Goal: Contribute content

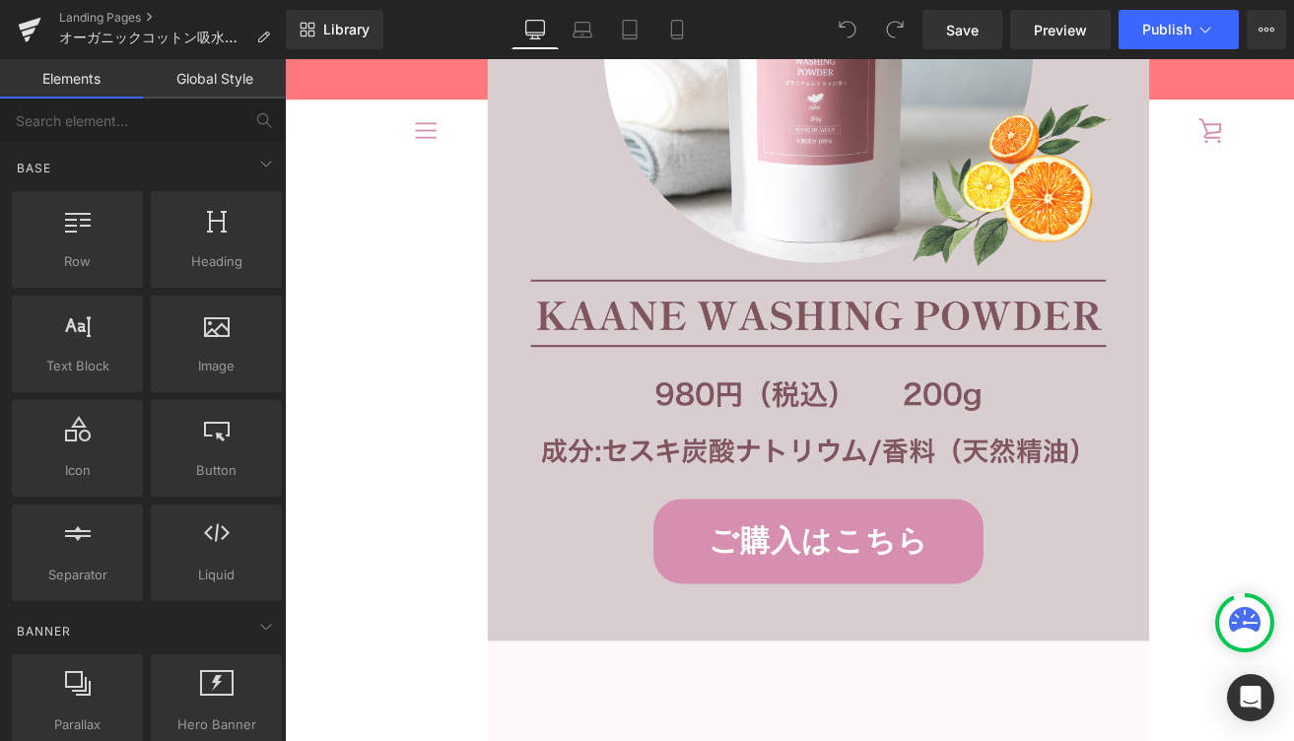
scroll to position [13287, 0]
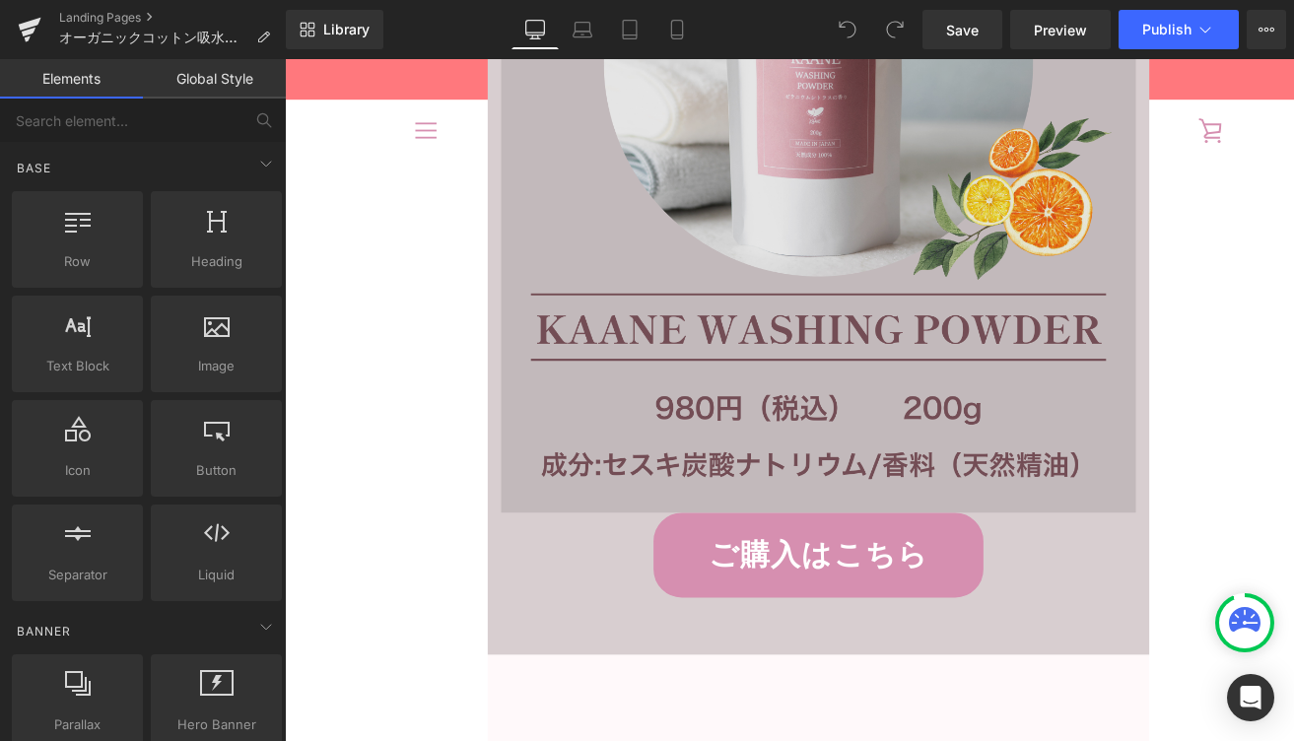
click at [687, 440] on img at bounding box center [881, 92] width 710 height 946
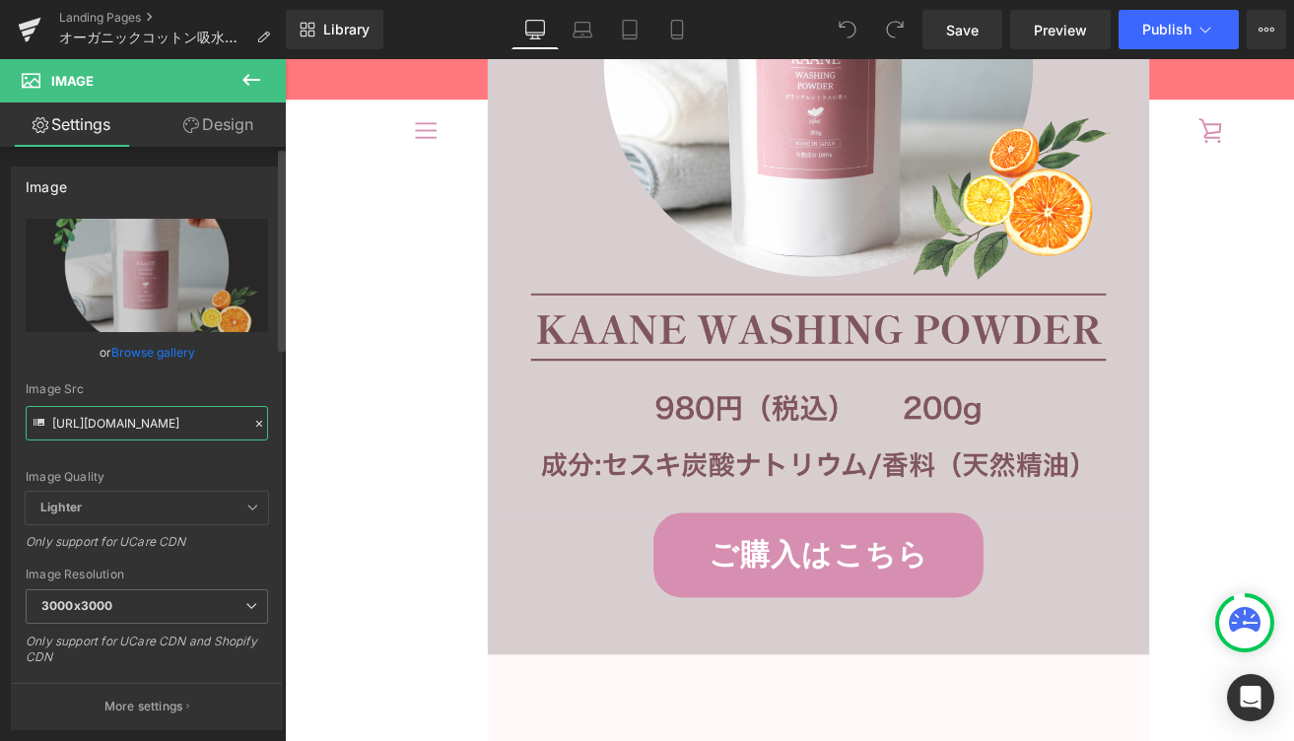
click at [168, 431] on input "[URL][DOMAIN_NAME]" at bounding box center [147, 423] width 243 height 35
paste input "-lp-cta990.png?v=1758071284"
type input "[URL][DOMAIN_NAME]"
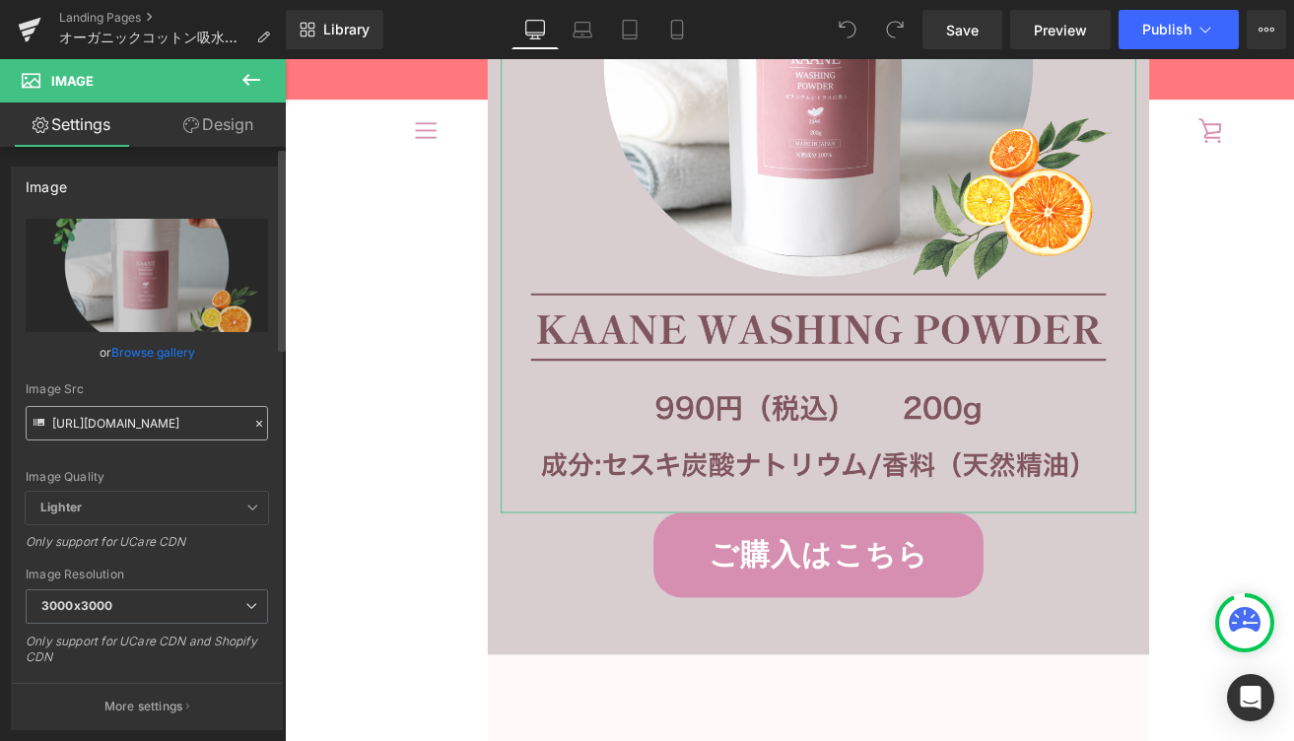
type input "[URL][DOMAIN_NAME]"
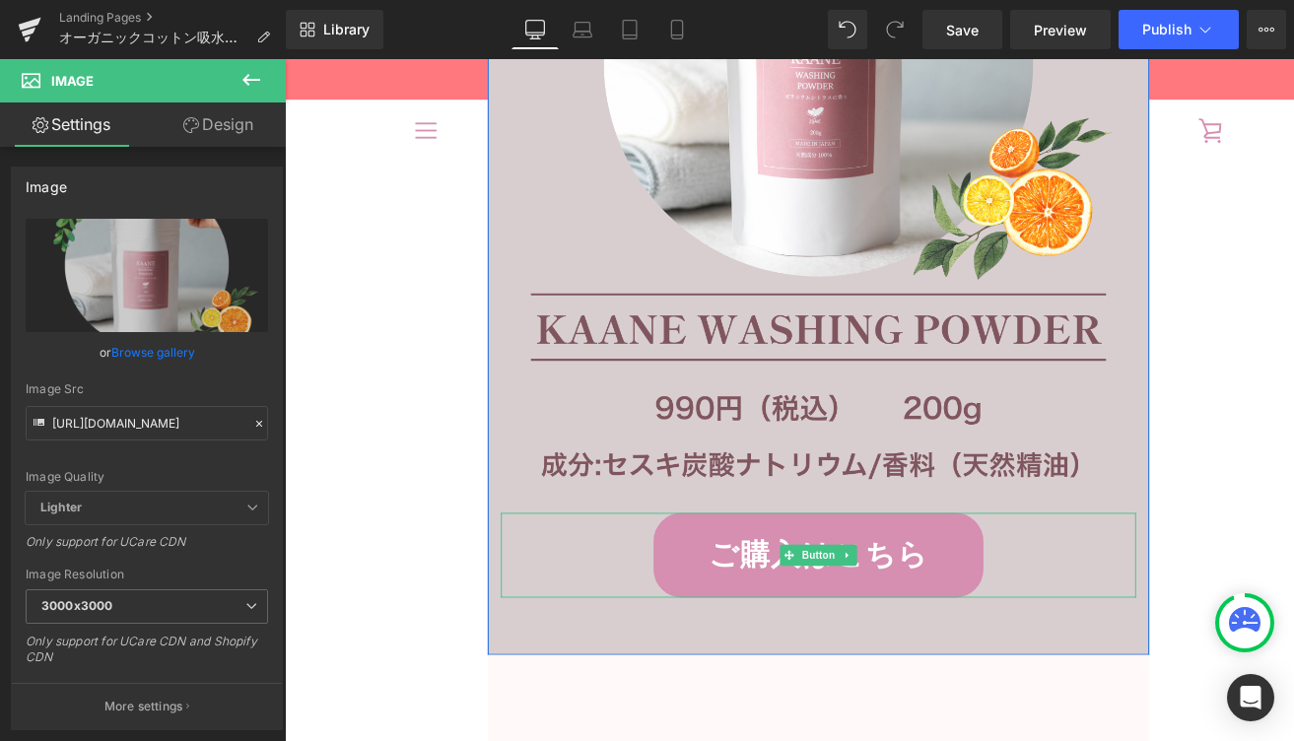
click at [793, 618] on link "ご購入はこちら" at bounding box center [881, 614] width 369 height 96
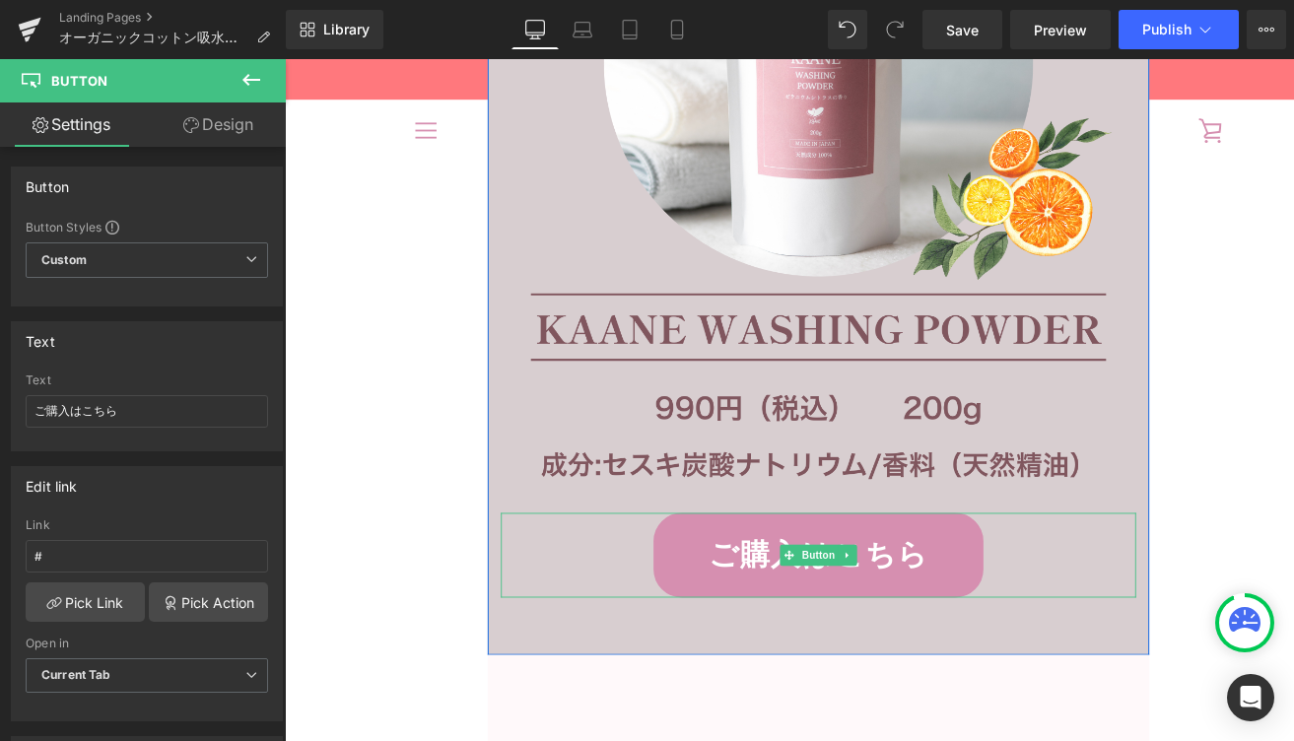
click at [802, 595] on link "ご購入はこちら" at bounding box center [881, 614] width 369 height 96
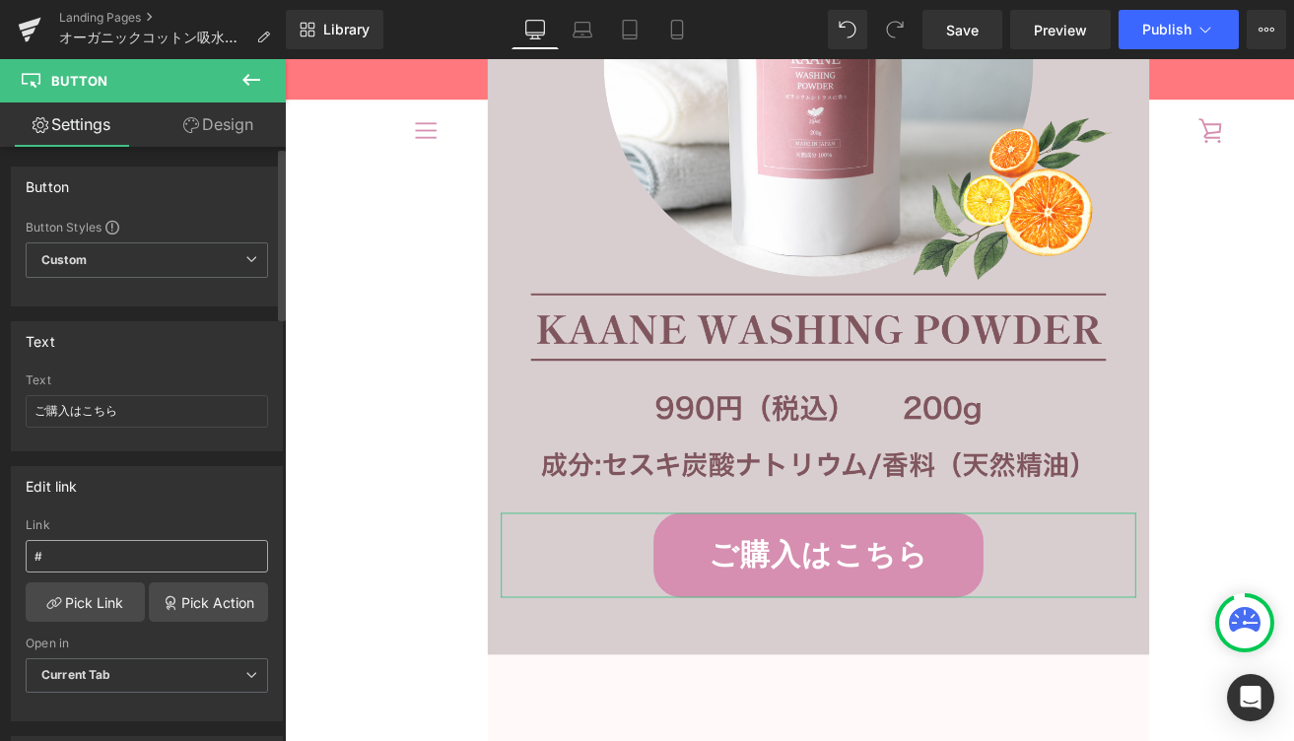
click at [171, 561] on input "#" at bounding box center [147, 556] width 243 height 33
type input "[URL][DOMAIN_NAME]"
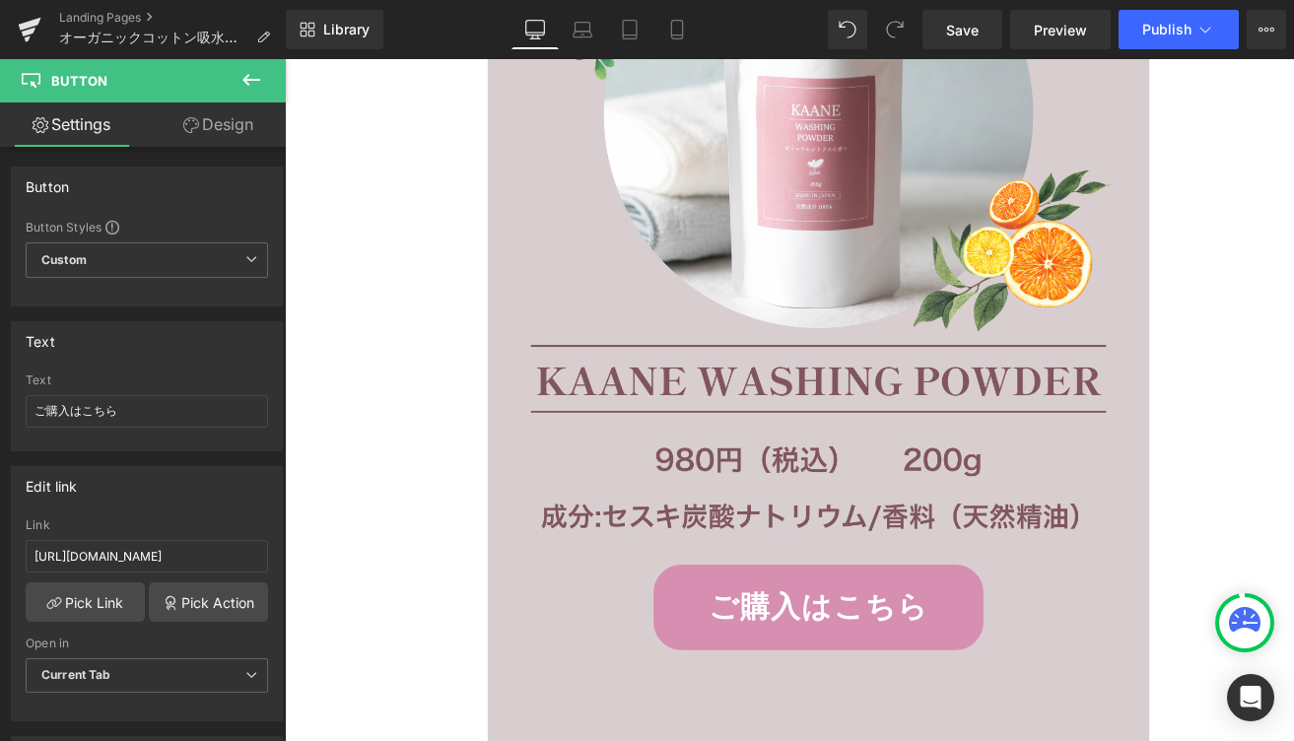
scroll to position [19252, 0]
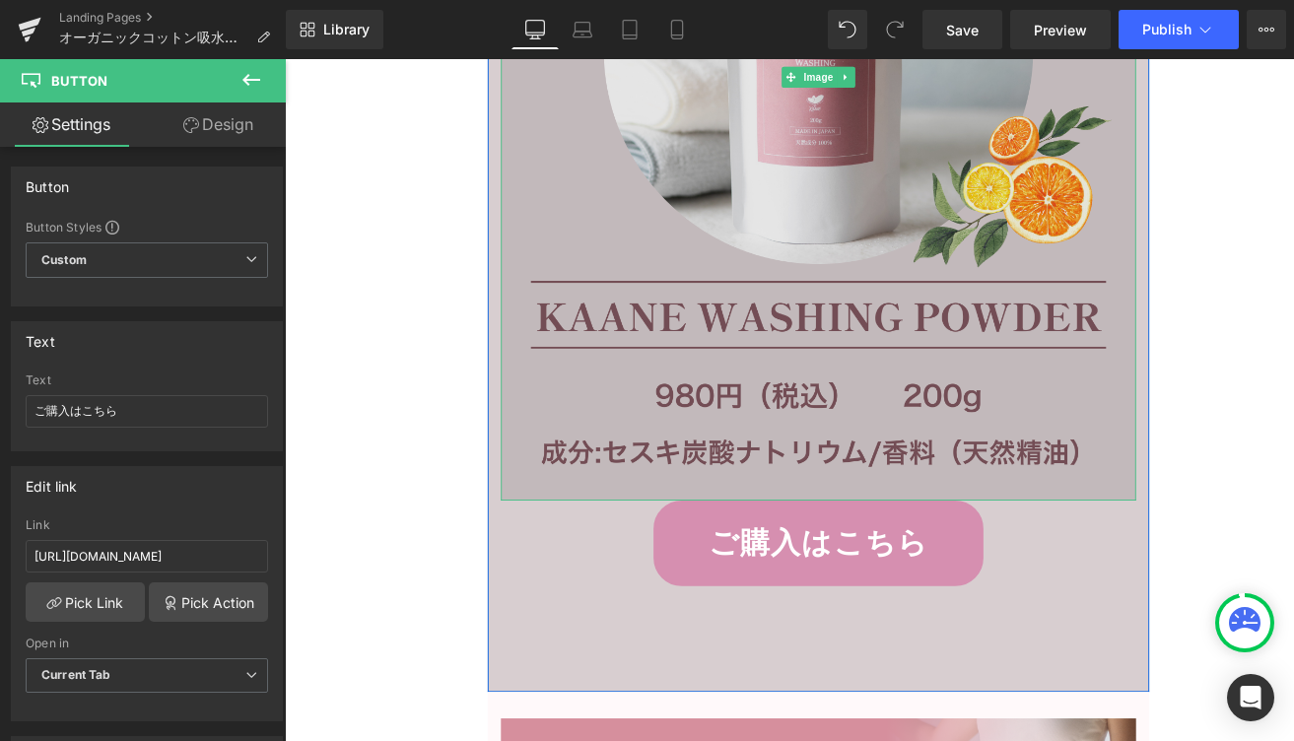
click at [717, 372] on img at bounding box center [881, 79] width 710 height 946
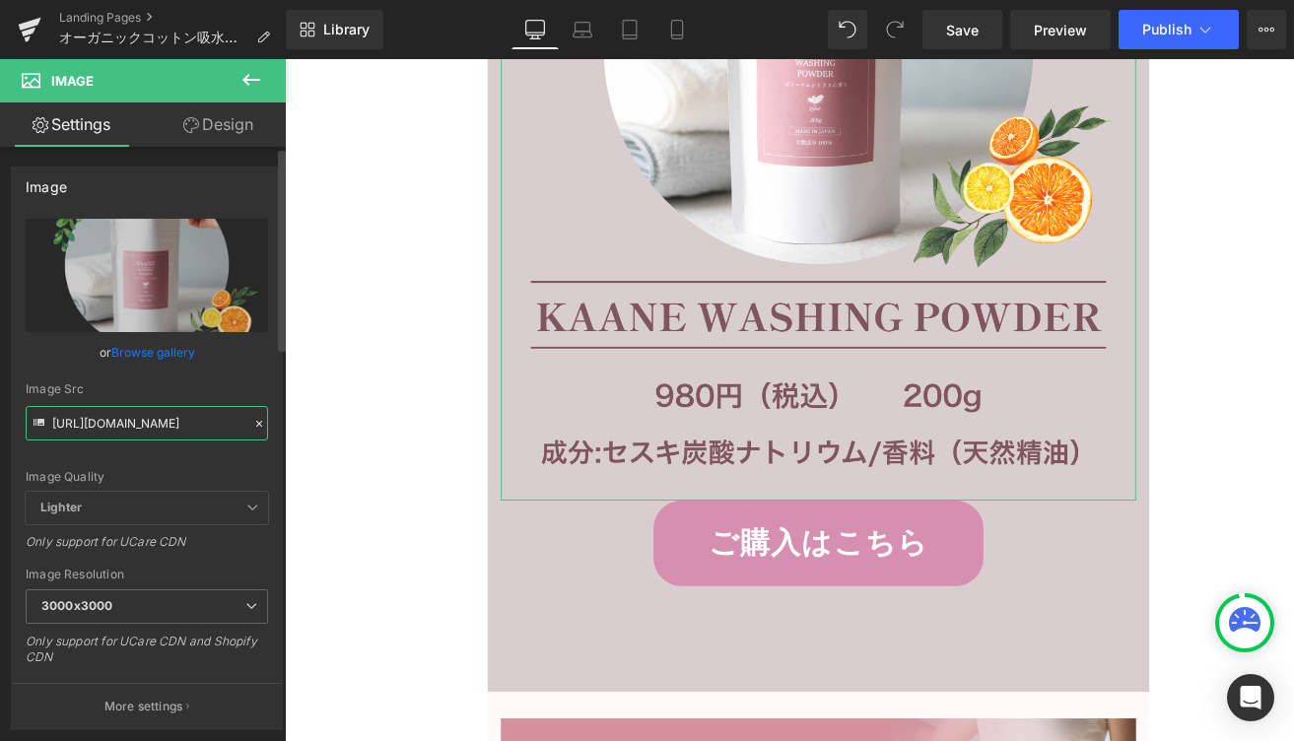
click at [151, 426] on input "[URL][DOMAIN_NAME]" at bounding box center [147, 423] width 243 height 35
paste input "-lp-cta990.png?v=1758071284"
type input "[URL][DOMAIN_NAME]"
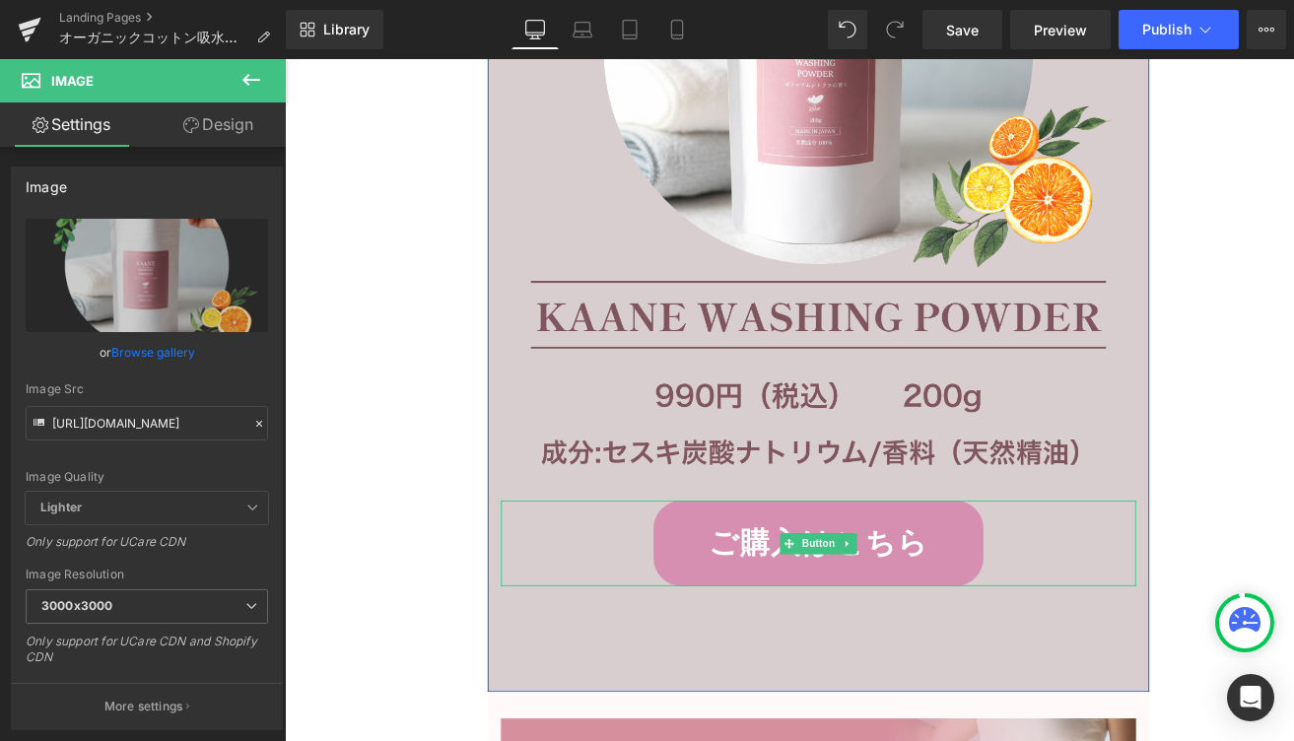
click at [804, 622] on link "ご購入はこちら" at bounding box center [881, 600] width 369 height 96
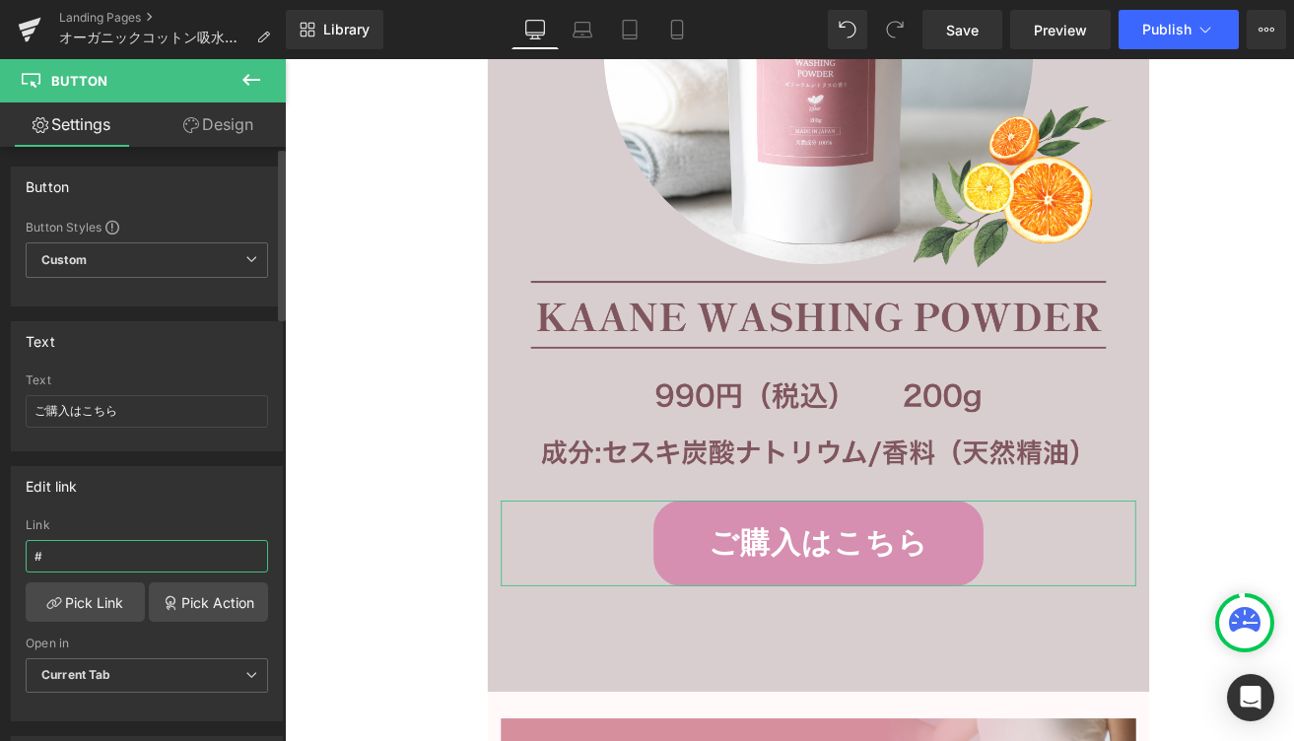
click at [86, 550] on input "#" at bounding box center [147, 556] width 243 height 33
paste input "[URL][DOMAIN_NAME]"
type input "[URL][DOMAIN_NAME]"
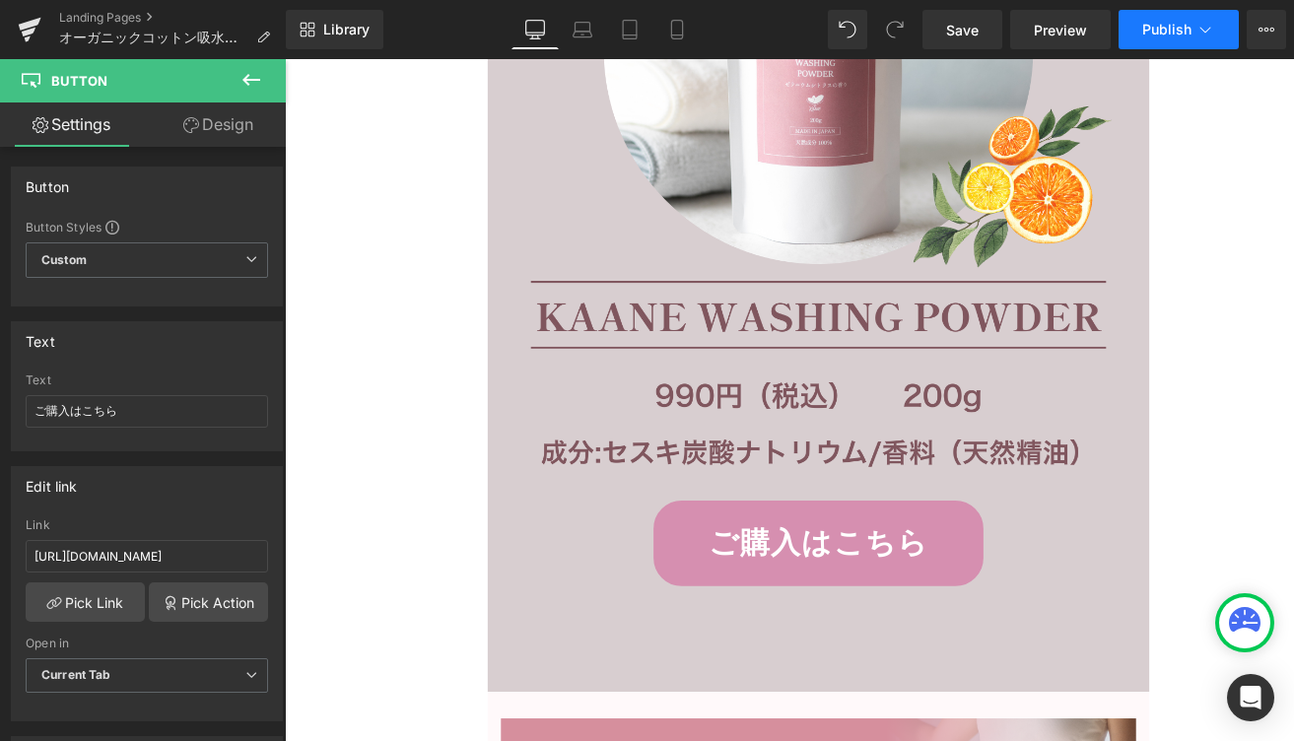
click at [1162, 34] on span "Publish" at bounding box center [1167, 30] width 49 height 16
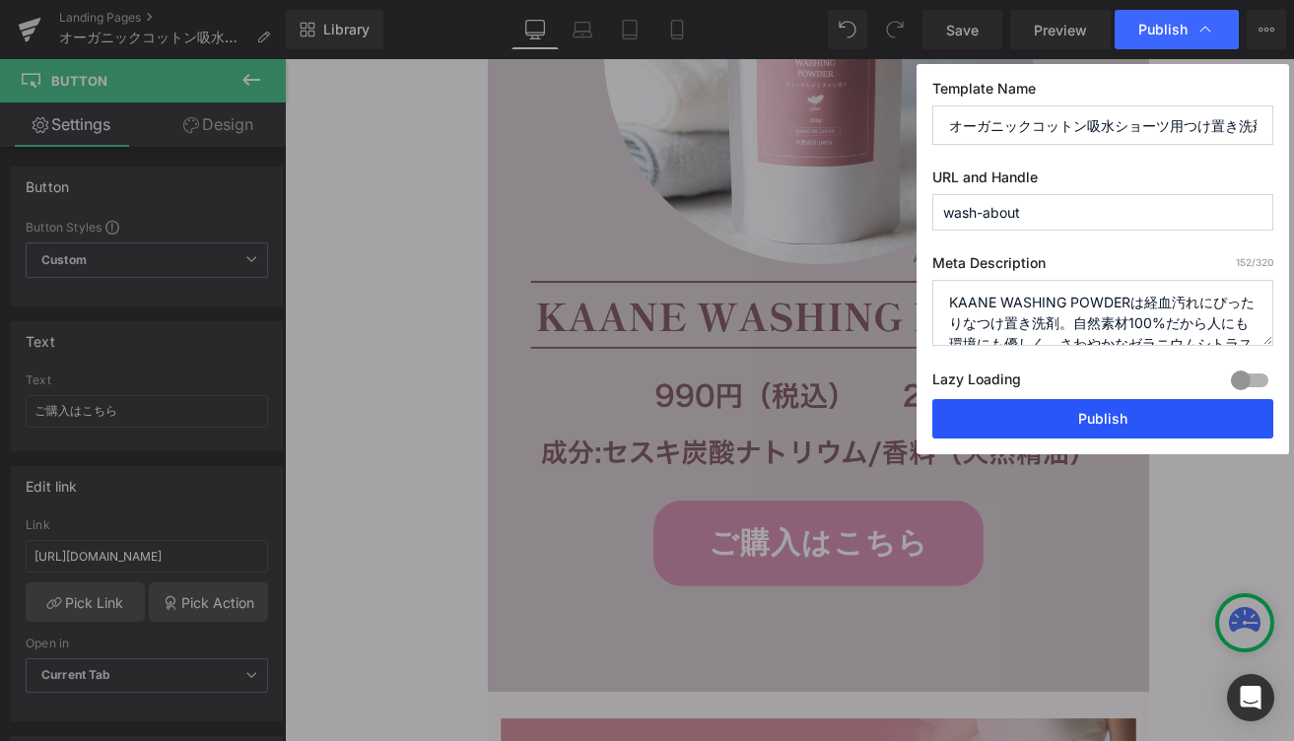
click at [1041, 423] on button "Publish" at bounding box center [1103, 418] width 341 height 39
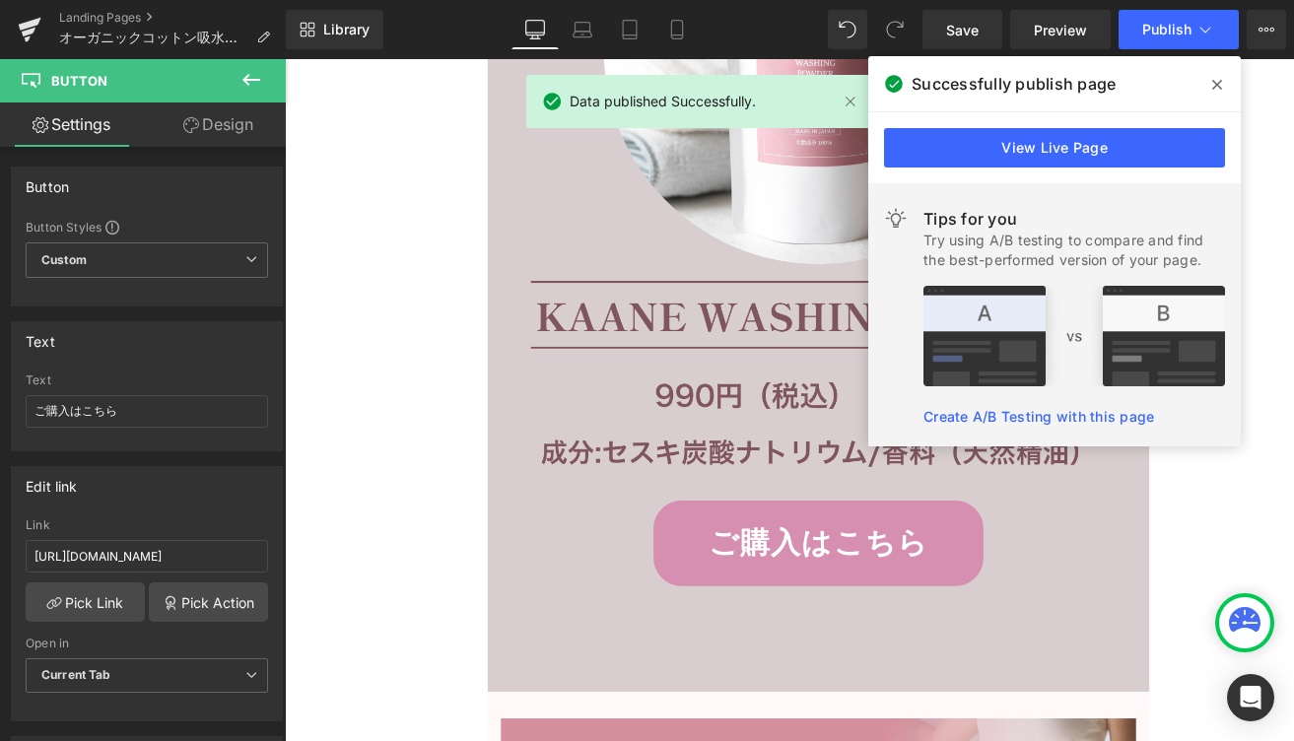
click at [1214, 79] on icon at bounding box center [1218, 85] width 10 height 16
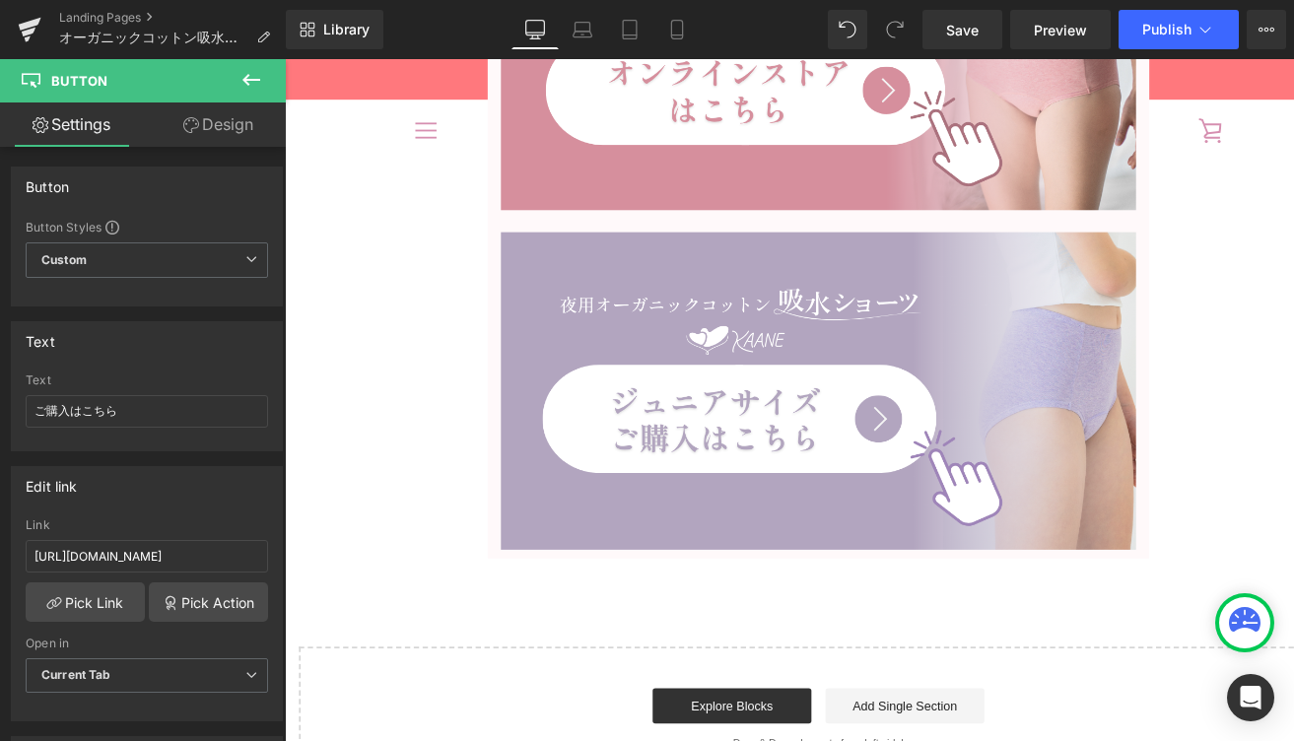
scroll to position [20082, 0]
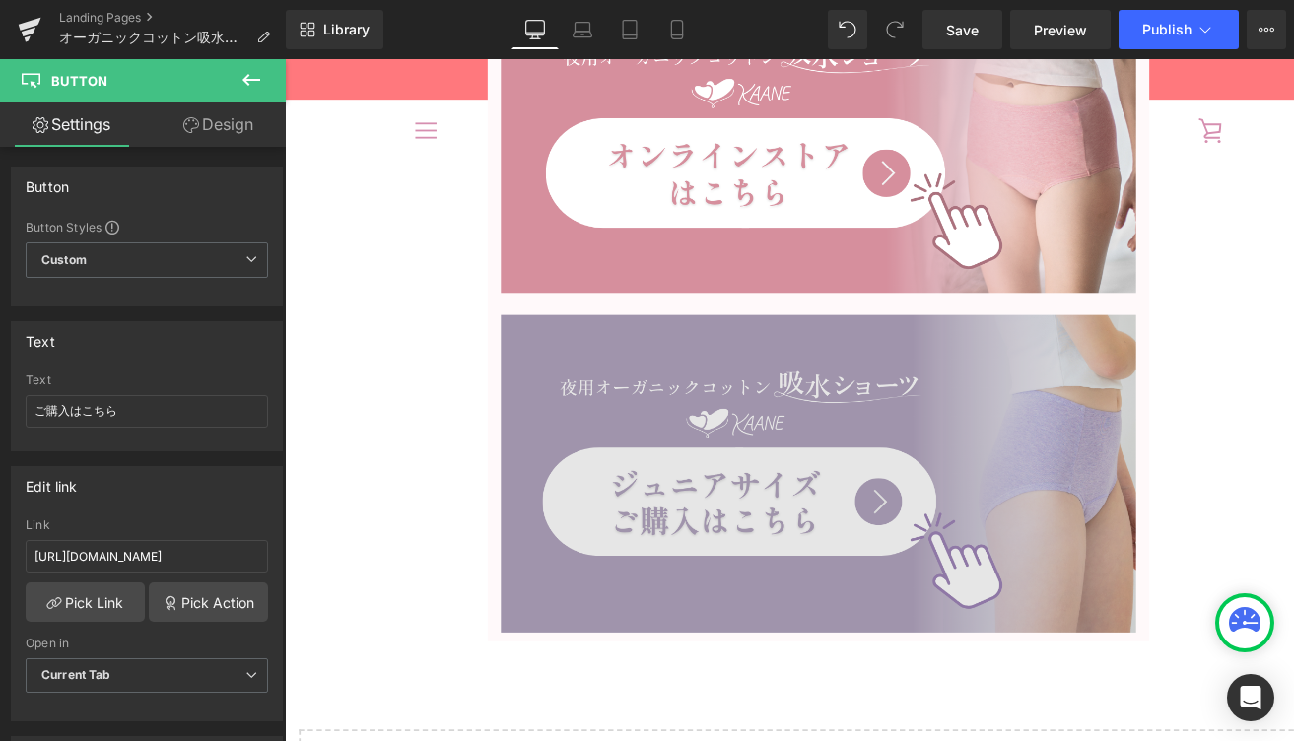
click at [963, 506] on img at bounding box center [881, 510] width 710 height 380
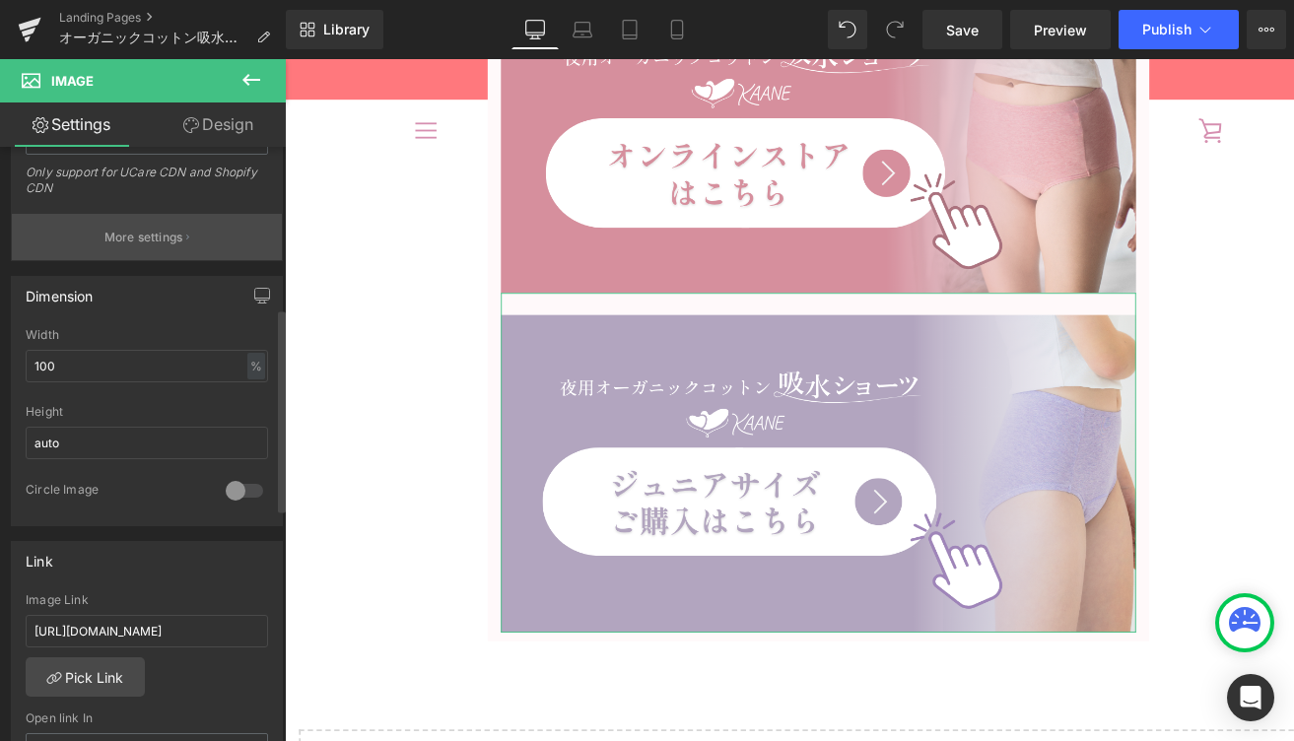
scroll to position [471, 0]
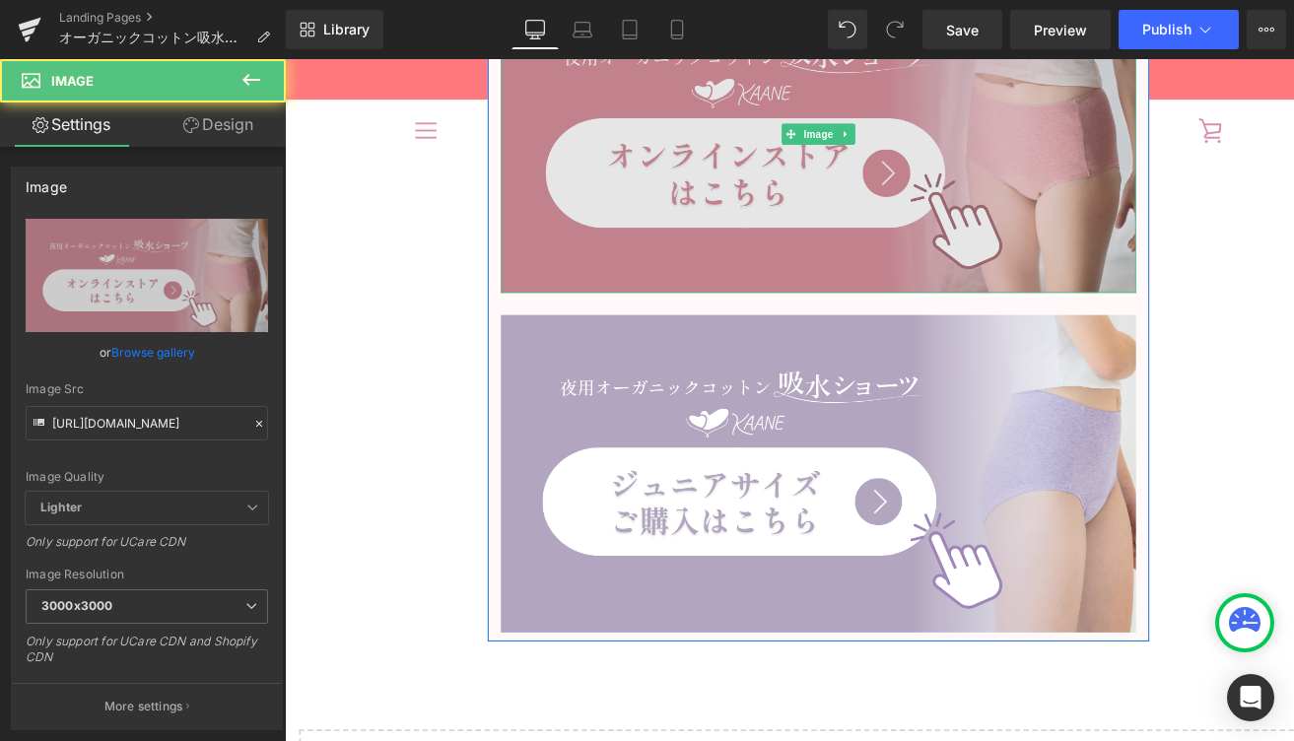
click at [684, 257] on img at bounding box center [881, 142] width 710 height 355
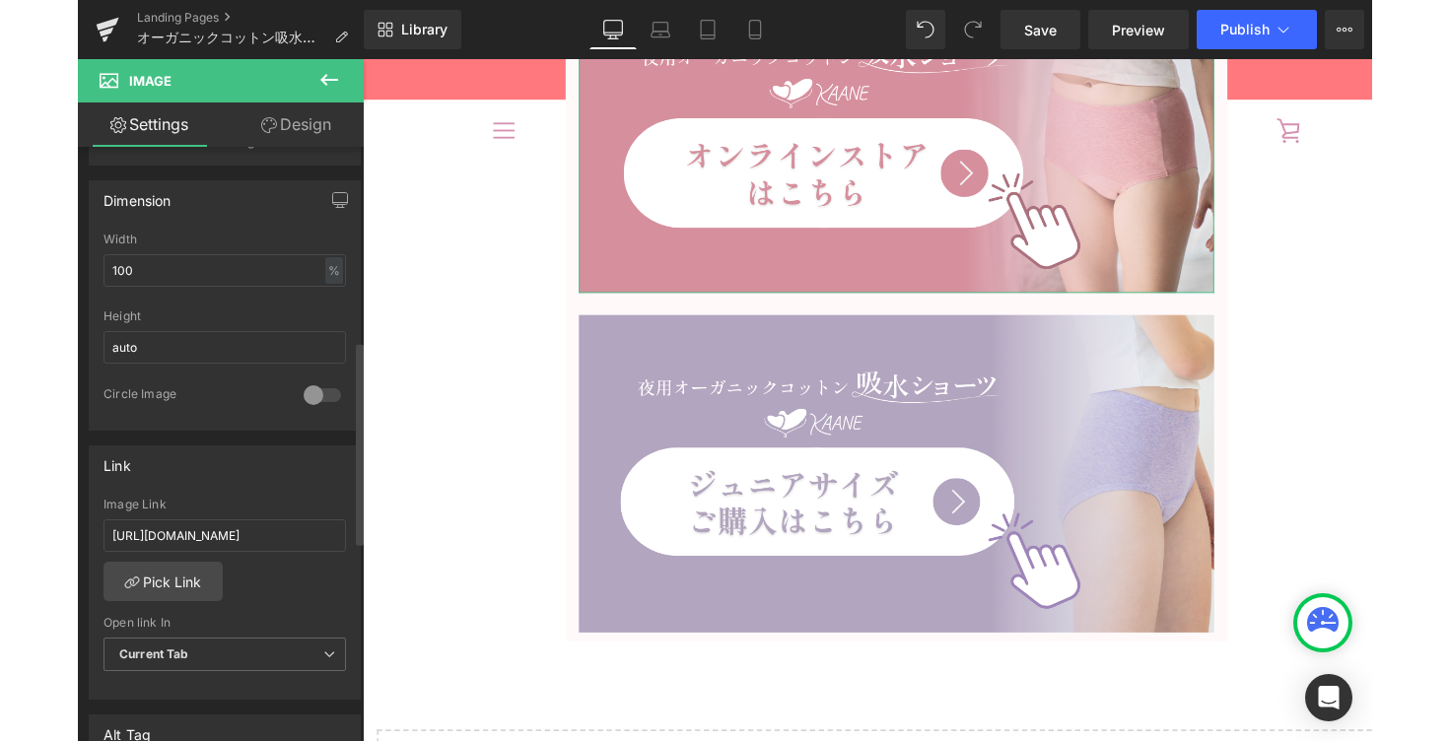
scroll to position [583, 0]
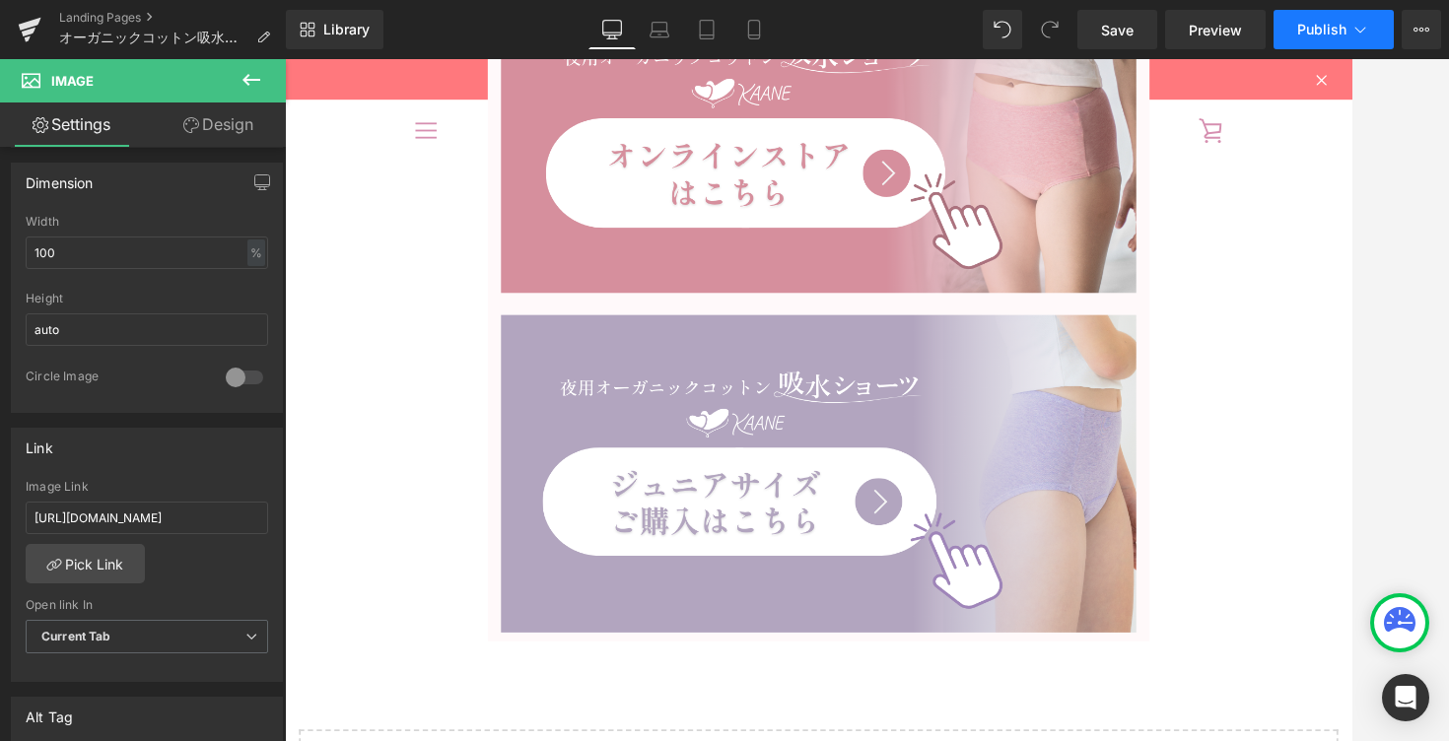
click at [1352, 22] on icon at bounding box center [1361, 30] width 20 height 20
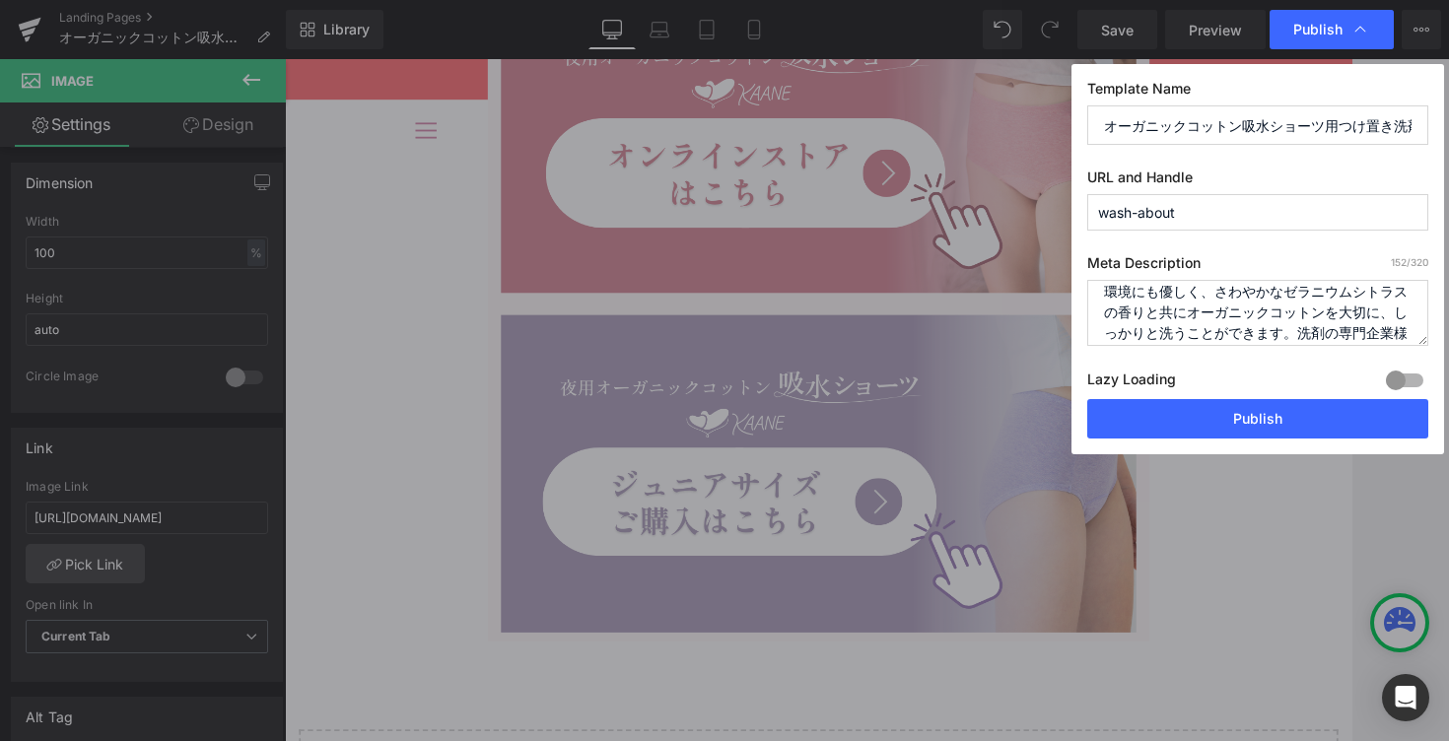
scroll to position [0, 0]
